Goal: Find specific page/section: Find specific page/section

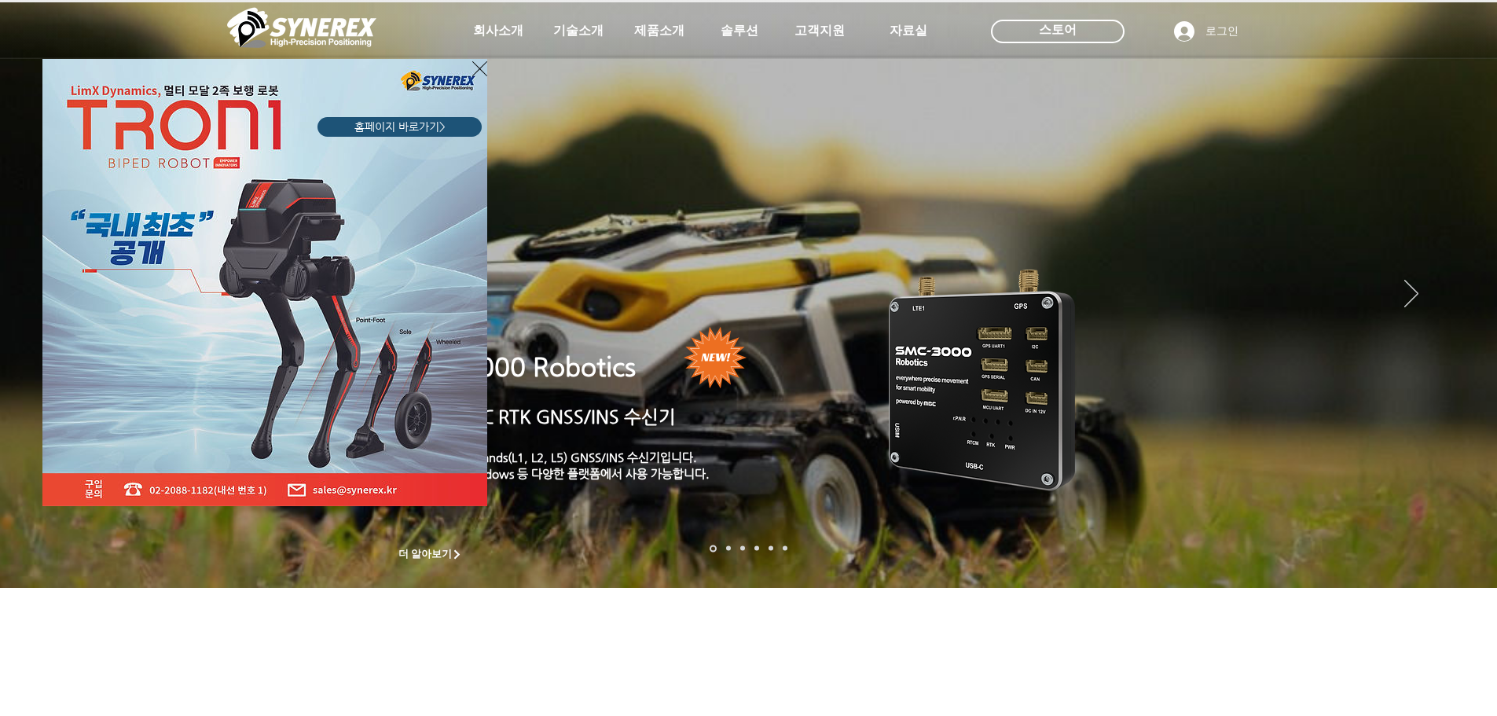
click at [958, 376] on div "LimX Dinamics" at bounding box center [748, 358] width 1497 height 716
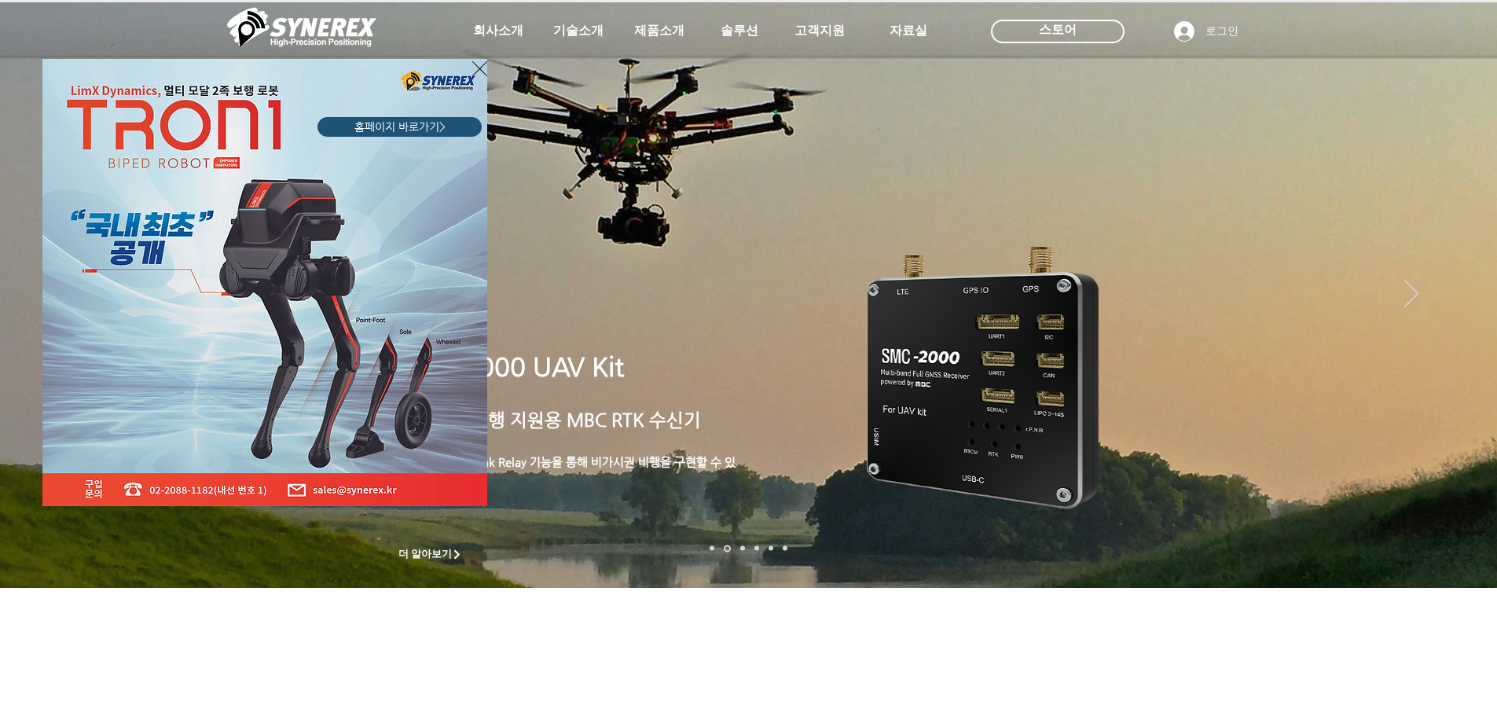
click at [418, 555] on div "LimX Dinamics" at bounding box center [748, 358] width 1497 height 716
click at [422, 551] on div "LimX Dinamics" at bounding box center [748, 358] width 1497 height 716
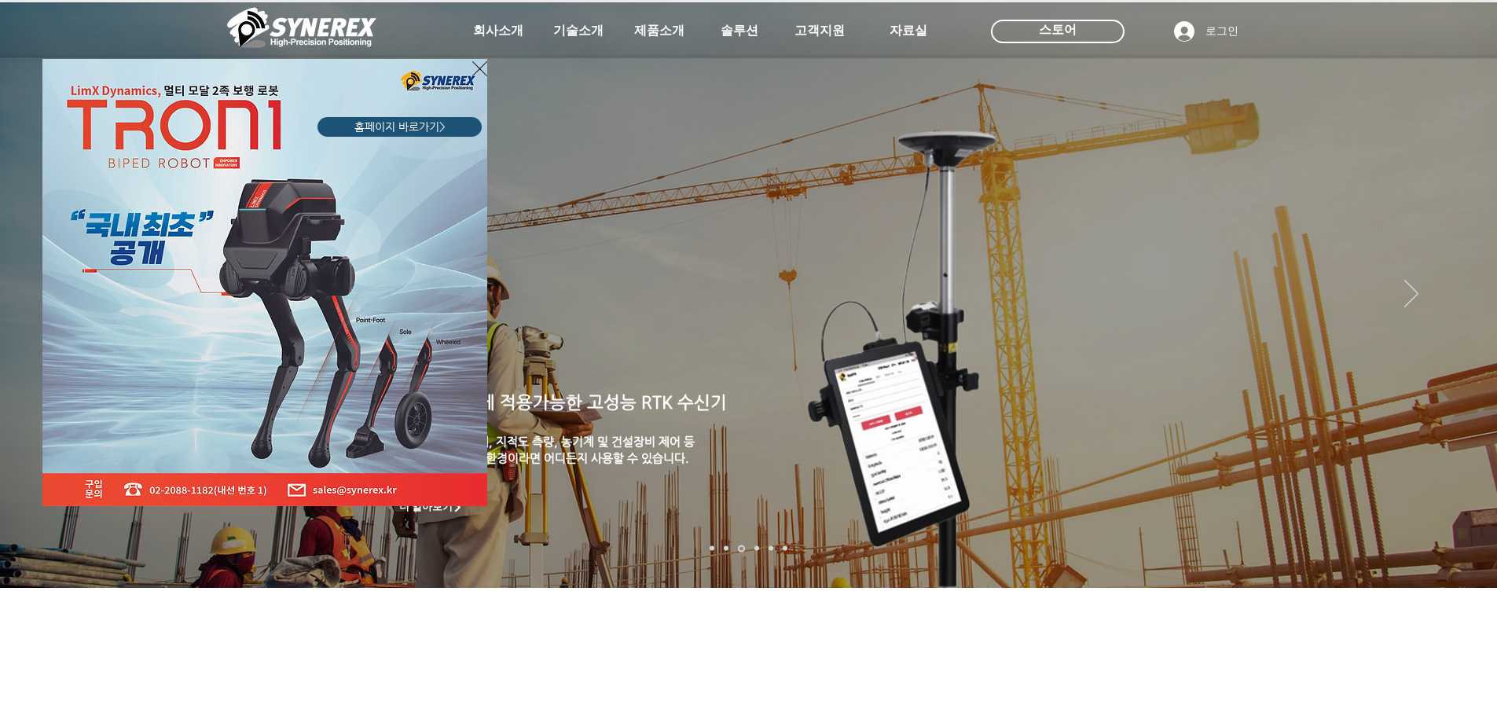
click at [457, 552] on div "LimX Dinamics" at bounding box center [748, 358] width 1497 height 716
click at [662, 545] on div "LimX Dinamics" at bounding box center [748, 358] width 1497 height 716
click at [451, 506] on div "LimX Dinamics" at bounding box center [748, 358] width 1497 height 716
click at [481, 68] on icon "사이트로 돌아가기" at bounding box center [479, 69] width 15 height 20
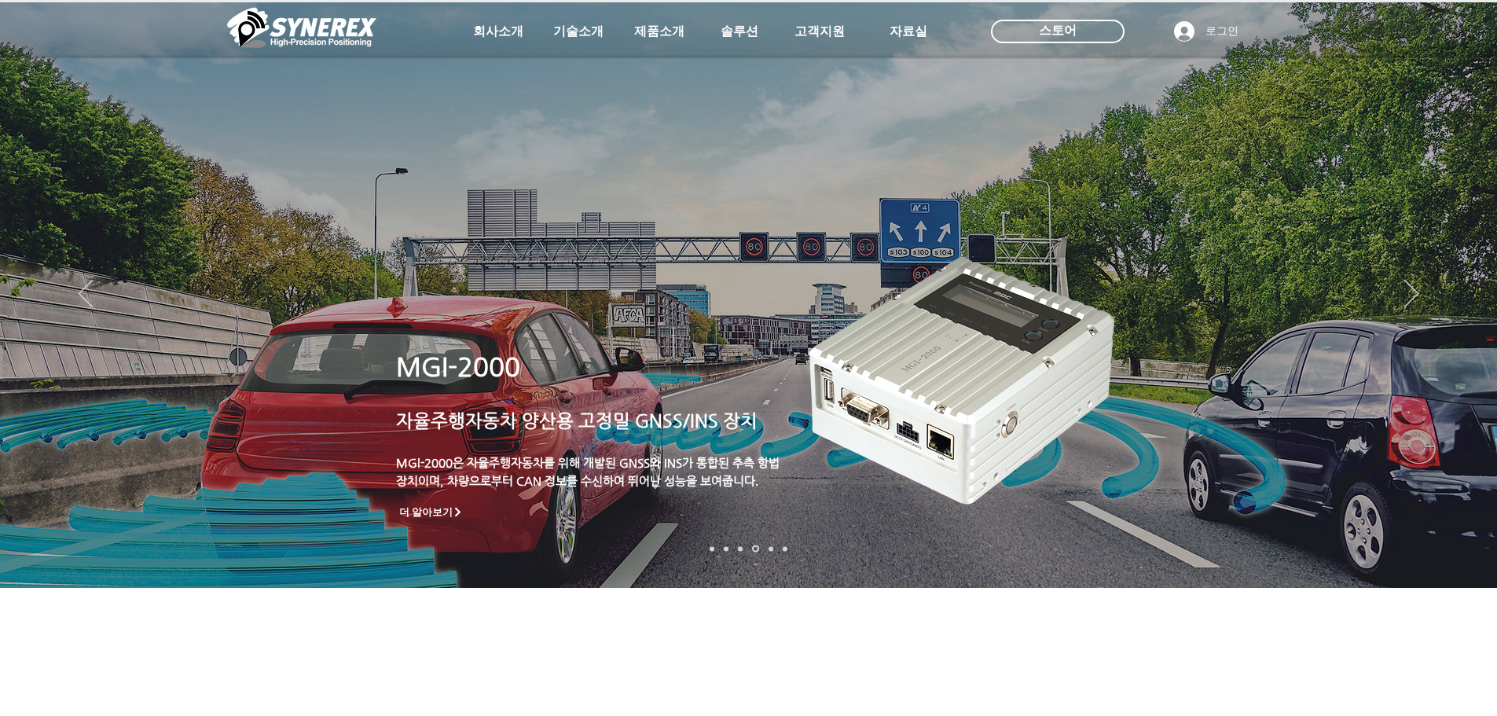
click at [461, 508] on icon "더 알아보기" at bounding box center [458, 512] width 10 height 10
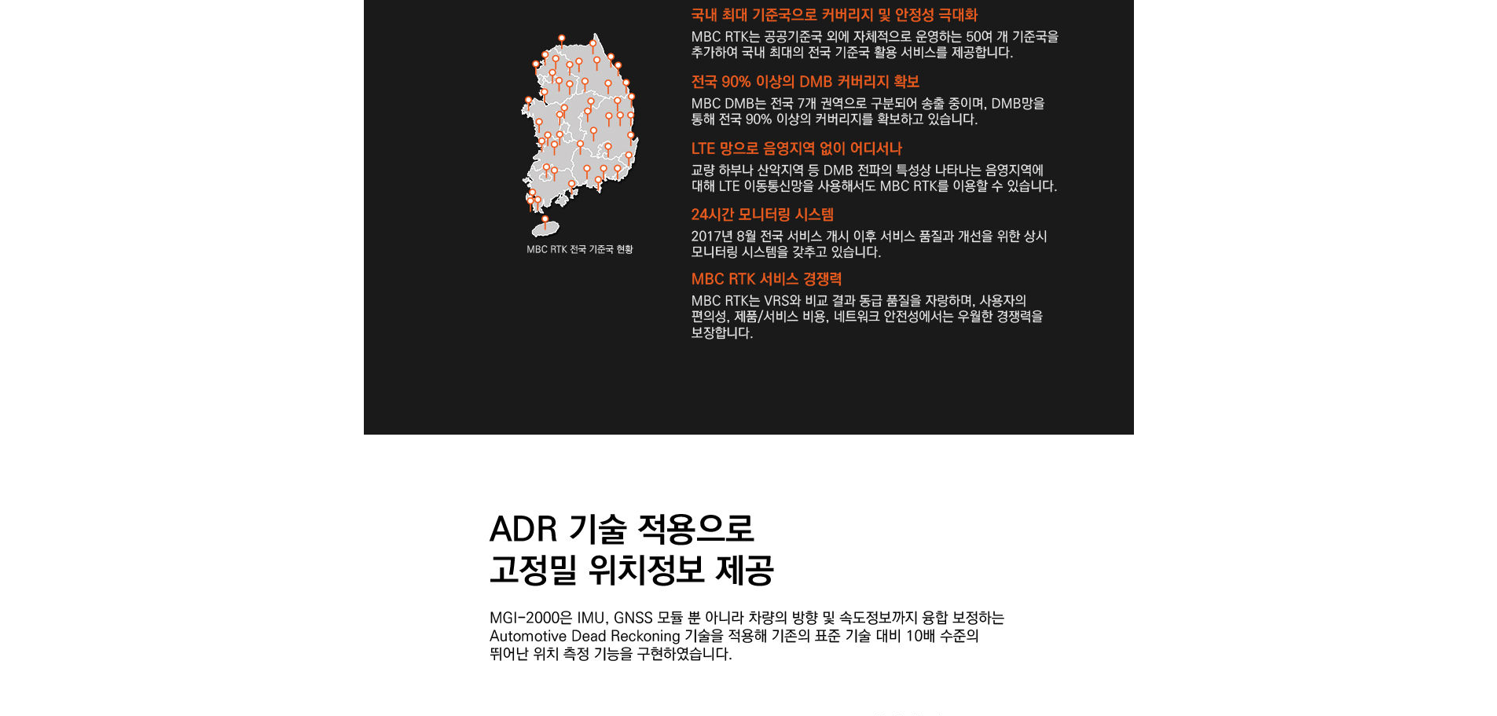
scroll to position [2358, 0]
